Goal: Task Accomplishment & Management: Use online tool/utility

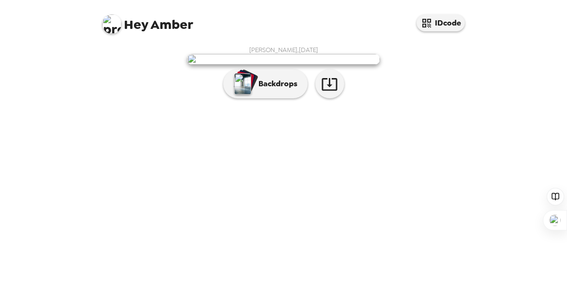
scroll to position [41, 0]
click at [333, 93] on icon "button" at bounding box center [329, 84] width 17 height 17
